Goal: Find specific page/section: Find specific page/section

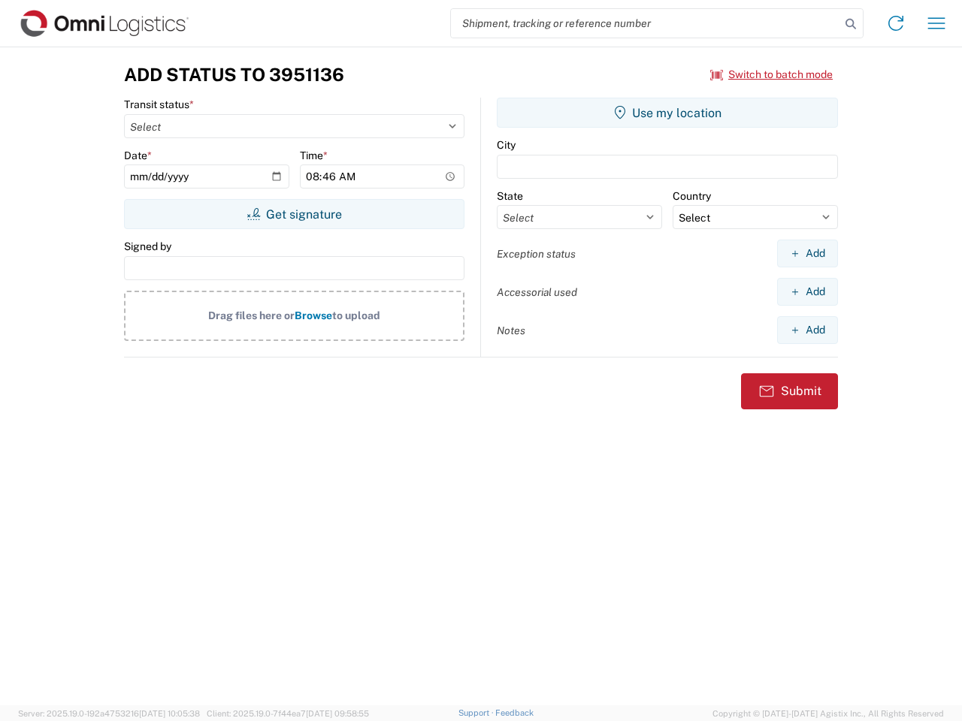
click at [645, 23] on input "search" at bounding box center [645, 23] width 389 height 29
click at [851, 24] on icon at bounding box center [850, 24] width 21 height 21
click at [896, 23] on icon at bounding box center [896, 23] width 24 height 24
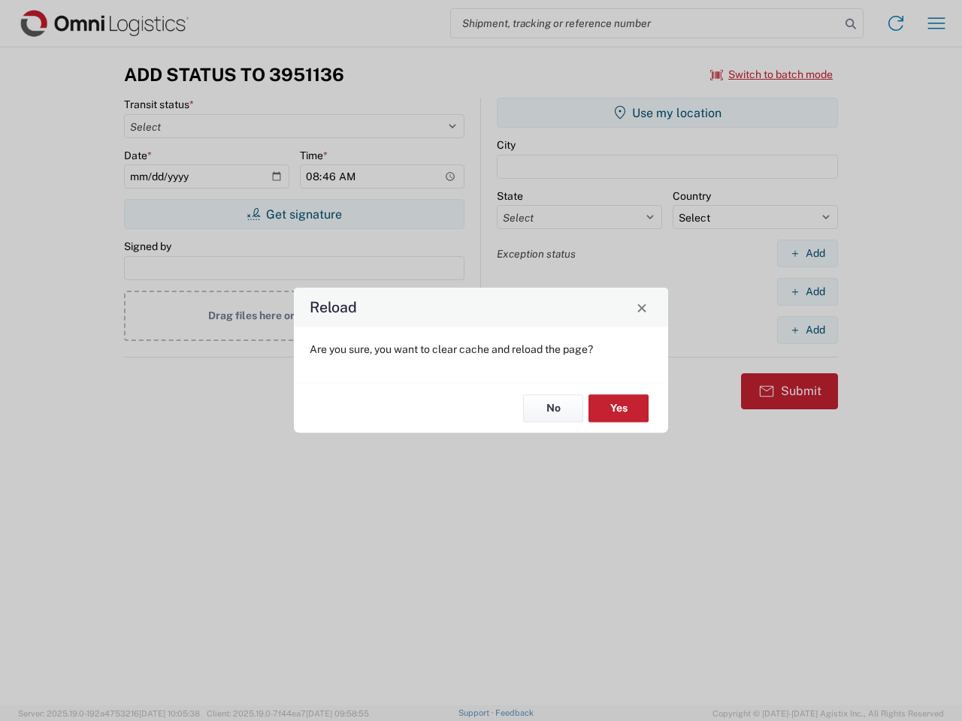
click at [772, 74] on div "Reload Are you sure, you want to clear cache and reload the page? No Yes" at bounding box center [481, 360] width 962 height 721
click at [294, 214] on div "Reload Are you sure, you want to clear cache and reload the page? No Yes" at bounding box center [481, 360] width 962 height 721
click at [667, 113] on div "Reload Are you sure, you want to clear cache and reload the page? No Yes" at bounding box center [481, 360] width 962 height 721
click at [807, 253] on div "Reload Are you sure, you want to clear cache and reload the page? No Yes" at bounding box center [481, 360] width 962 height 721
click at [807, 292] on div "Reload Are you sure, you want to clear cache and reload the page? No Yes" at bounding box center [481, 360] width 962 height 721
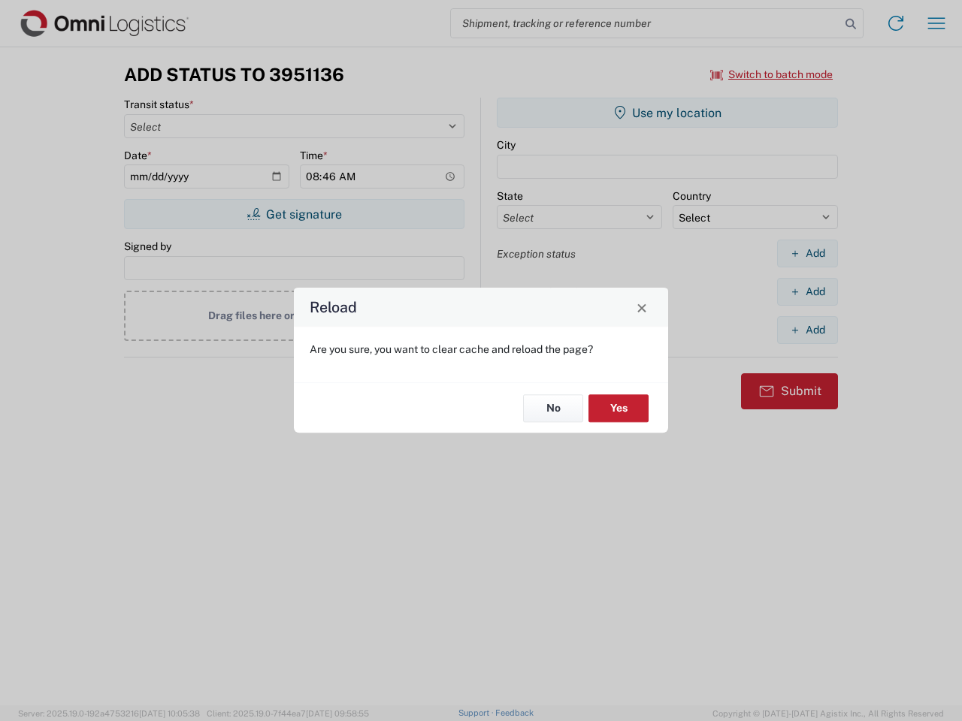
click at [807, 330] on div "Reload Are you sure, you want to clear cache and reload the page? No Yes" at bounding box center [481, 360] width 962 height 721
